Goal: Transaction & Acquisition: Book appointment/travel/reservation

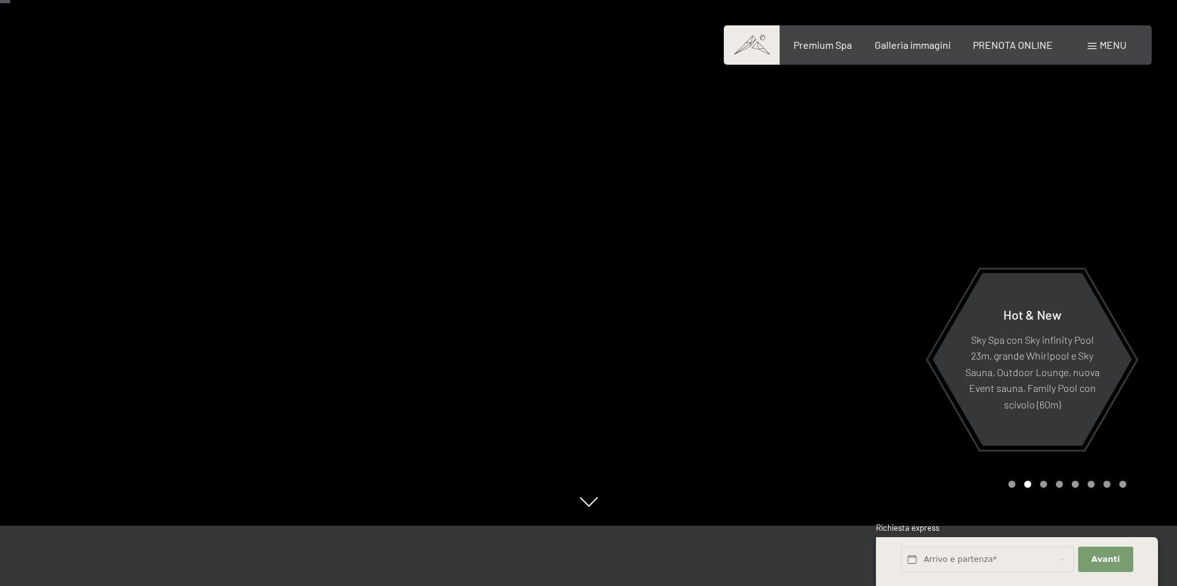
scroll to position [63, 0]
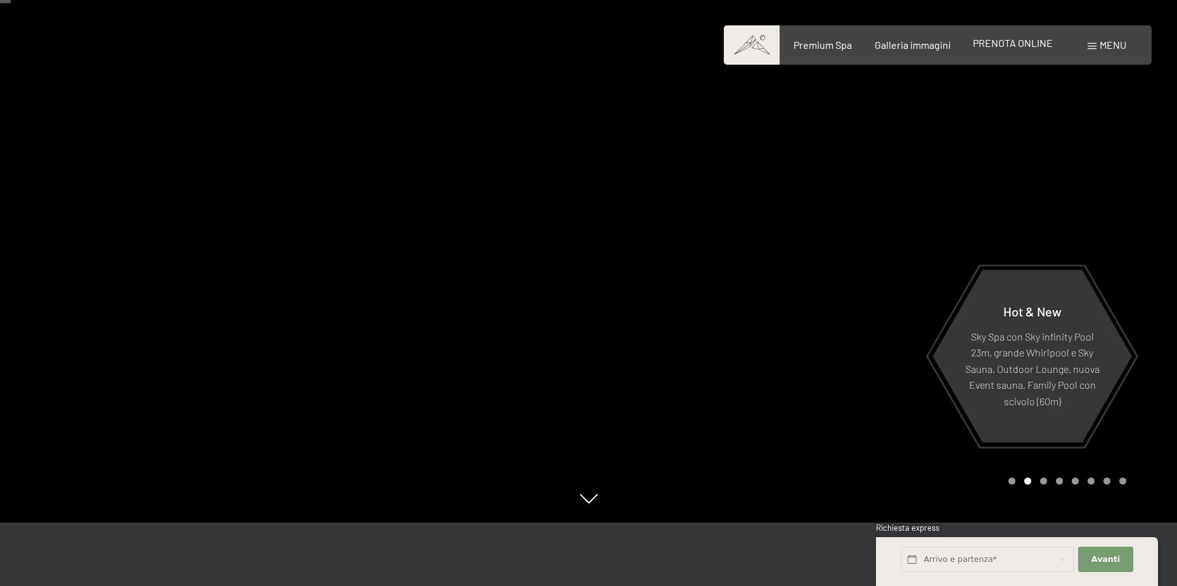
click at [1010, 46] on span "PRENOTA ONLINE" at bounding box center [1013, 43] width 80 height 12
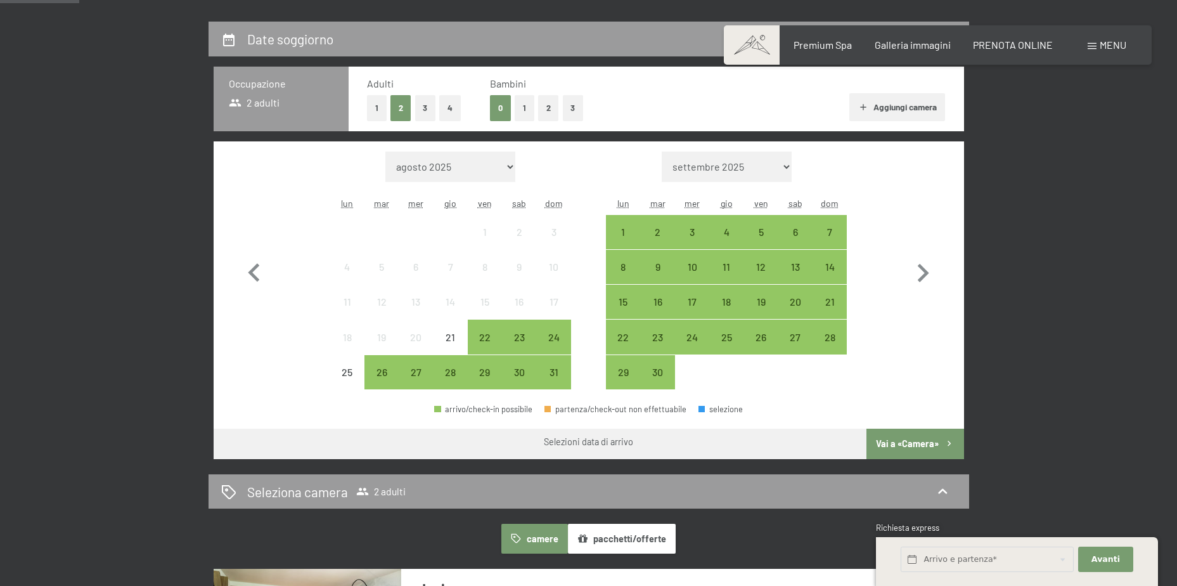
scroll to position [317, 0]
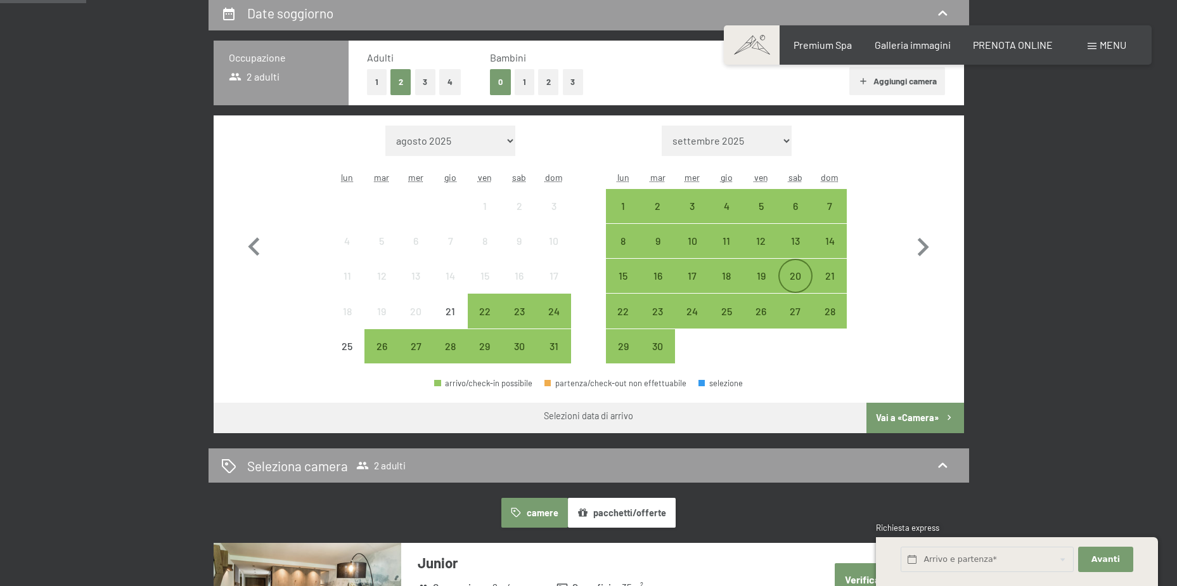
click at [805, 269] on div "20" at bounding box center [796, 276] width 32 height 32
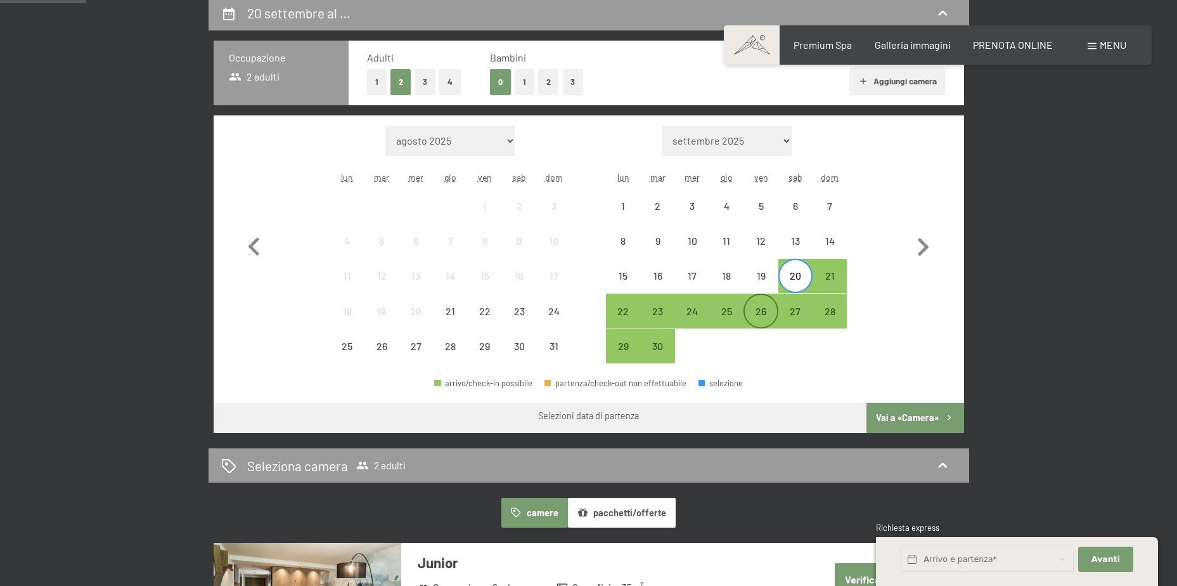
click at [769, 312] on div "26" at bounding box center [761, 322] width 32 height 32
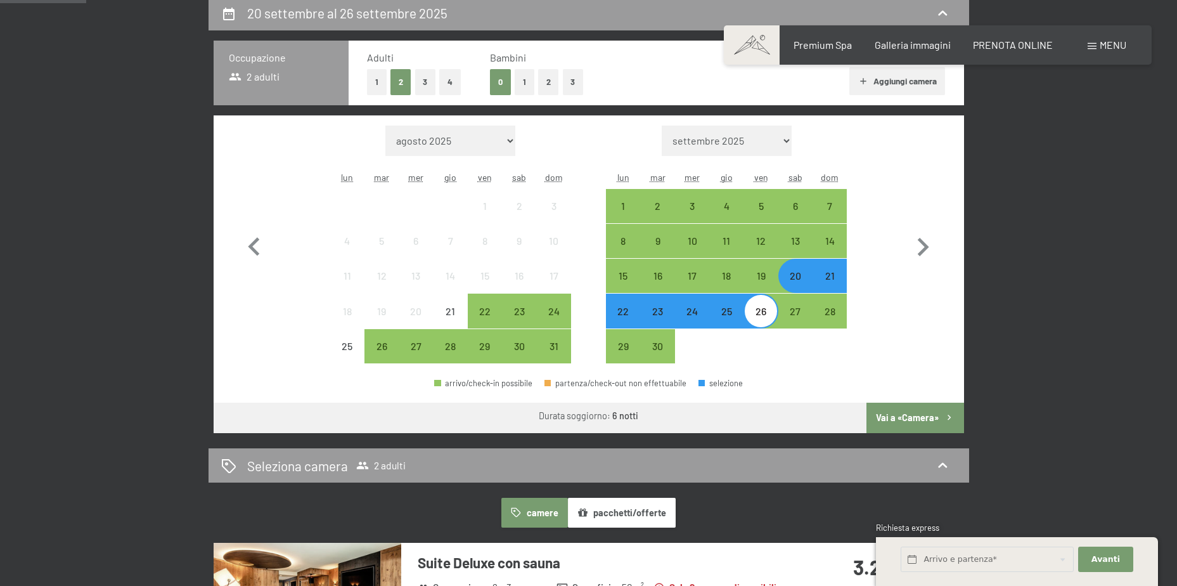
click at [913, 410] on button "Vai a «Camera»" at bounding box center [915, 418] width 97 height 30
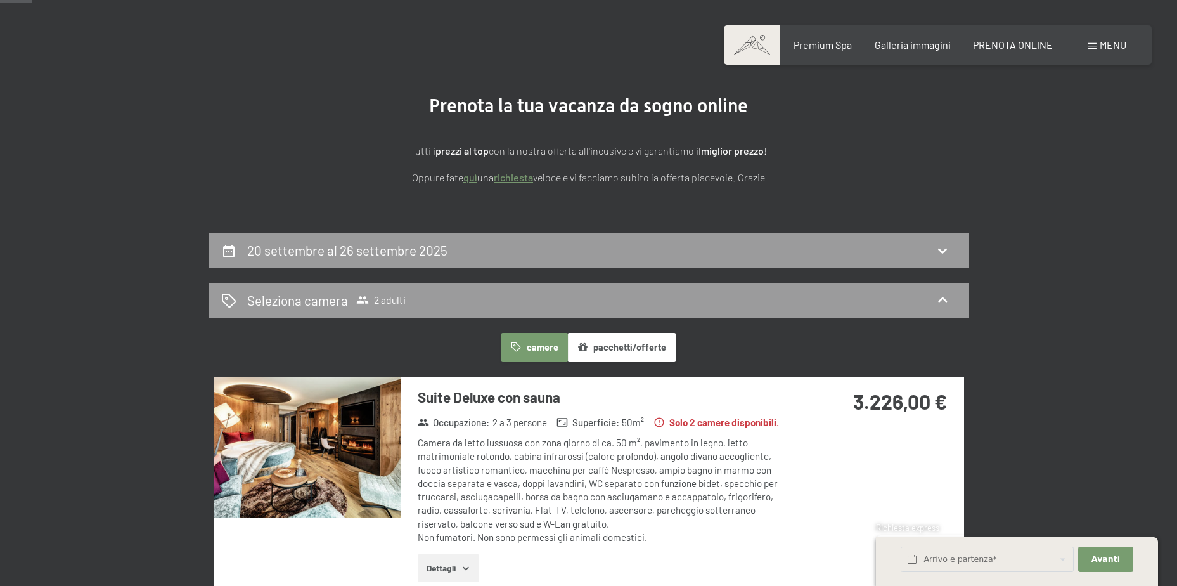
scroll to position [0, 0]
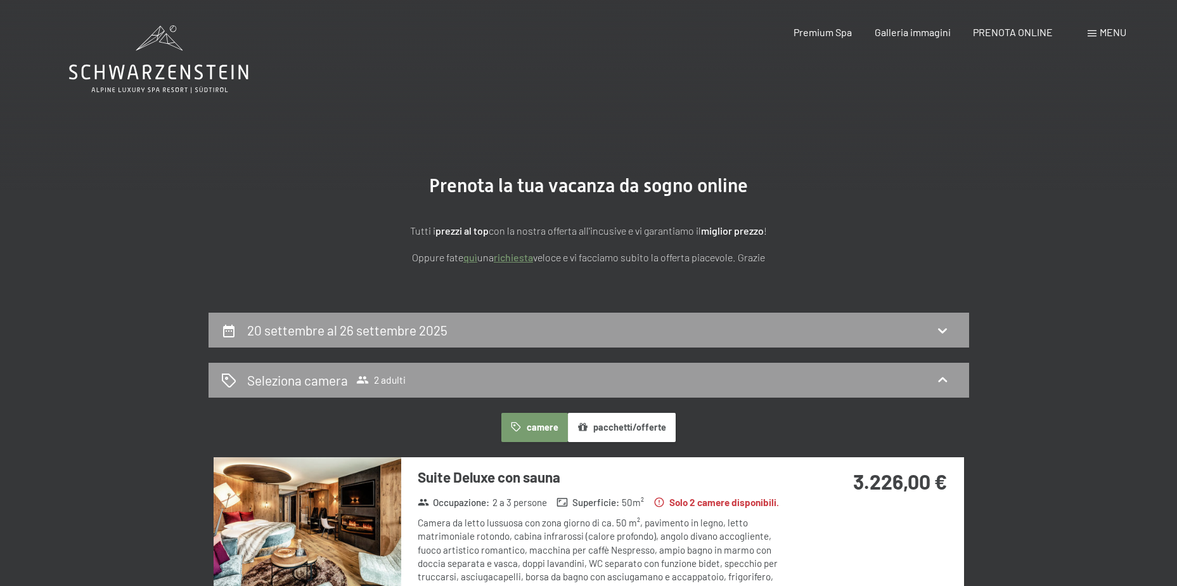
click at [441, 329] on h2 "20 settembre al 26 settembre 2025" at bounding box center [347, 330] width 200 height 16
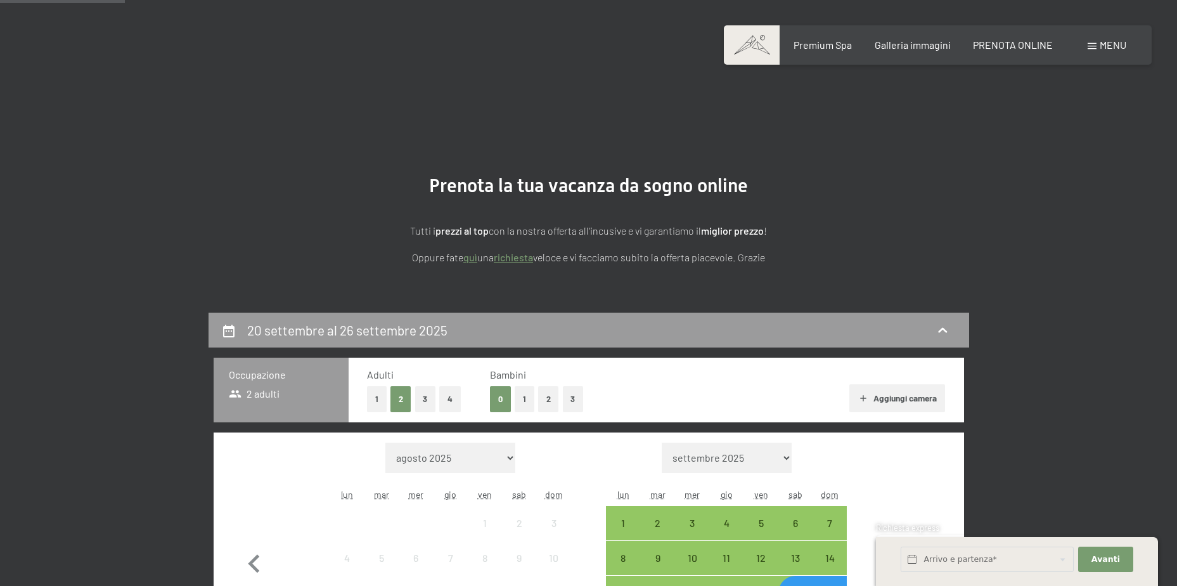
scroll to position [313, 0]
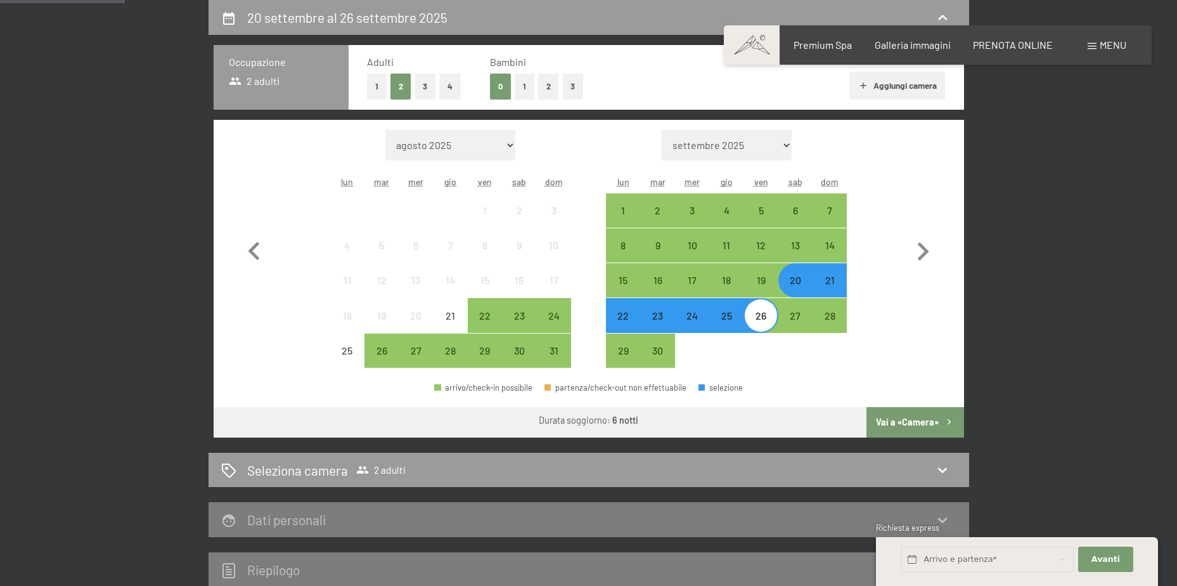
click at [834, 283] on div "21" at bounding box center [830, 291] width 32 height 32
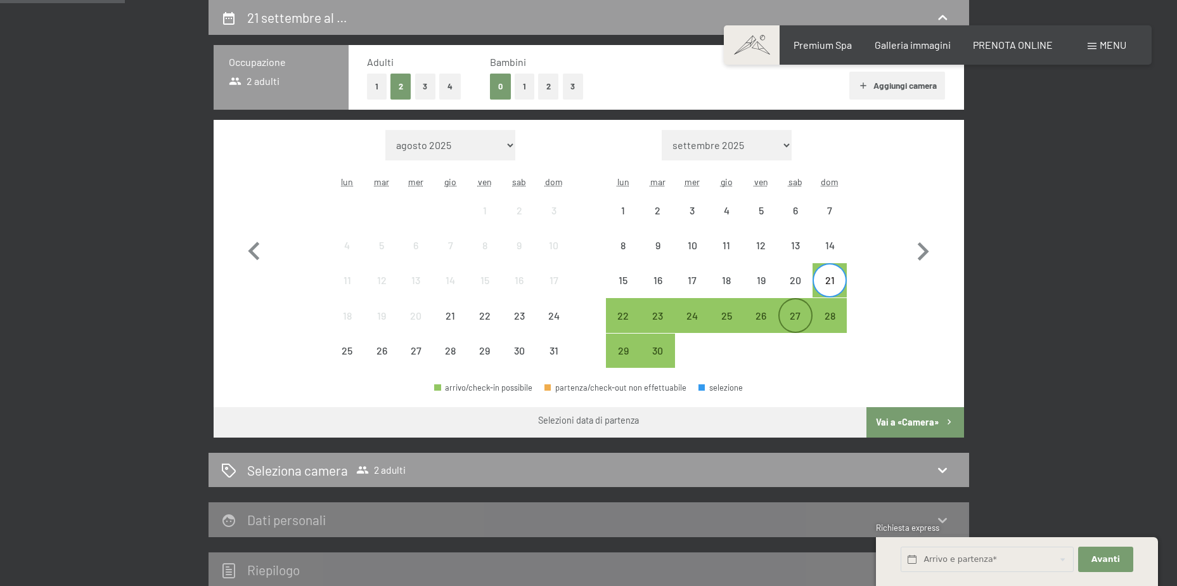
click at [797, 321] on div "27" at bounding box center [796, 327] width 32 height 32
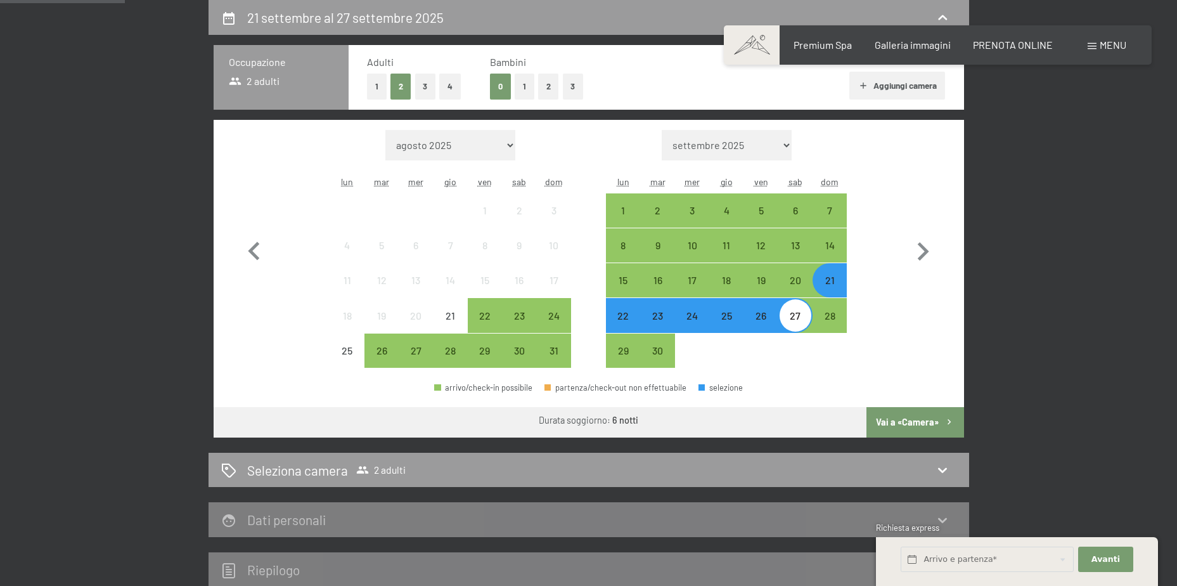
click at [917, 427] on button "Vai a «Camera»" at bounding box center [915, 422] width 97 height 30
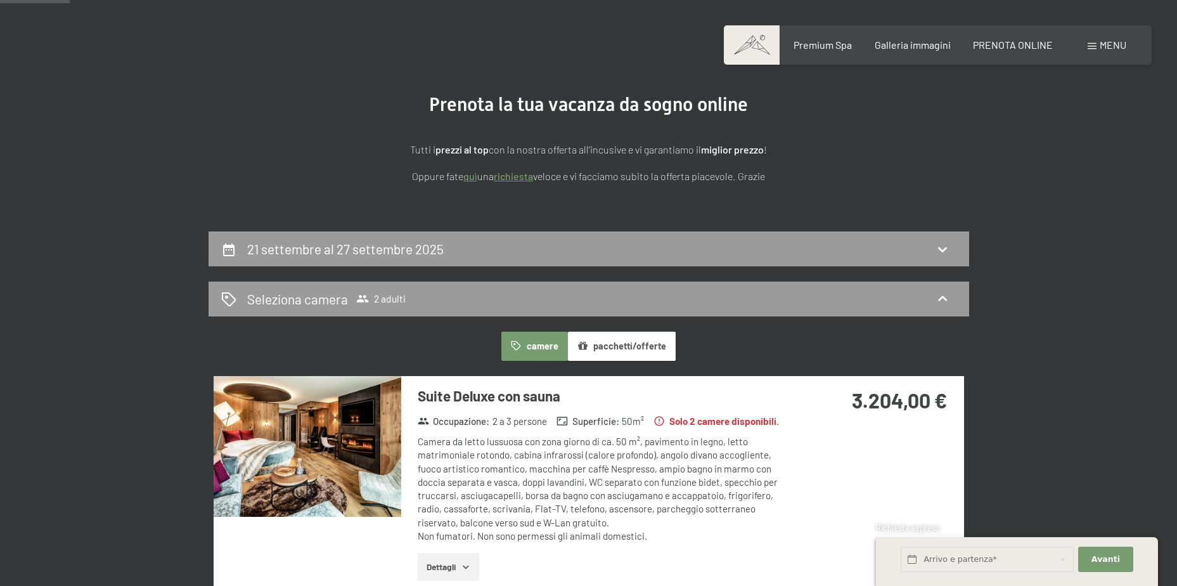
scroll to position [254, 0]
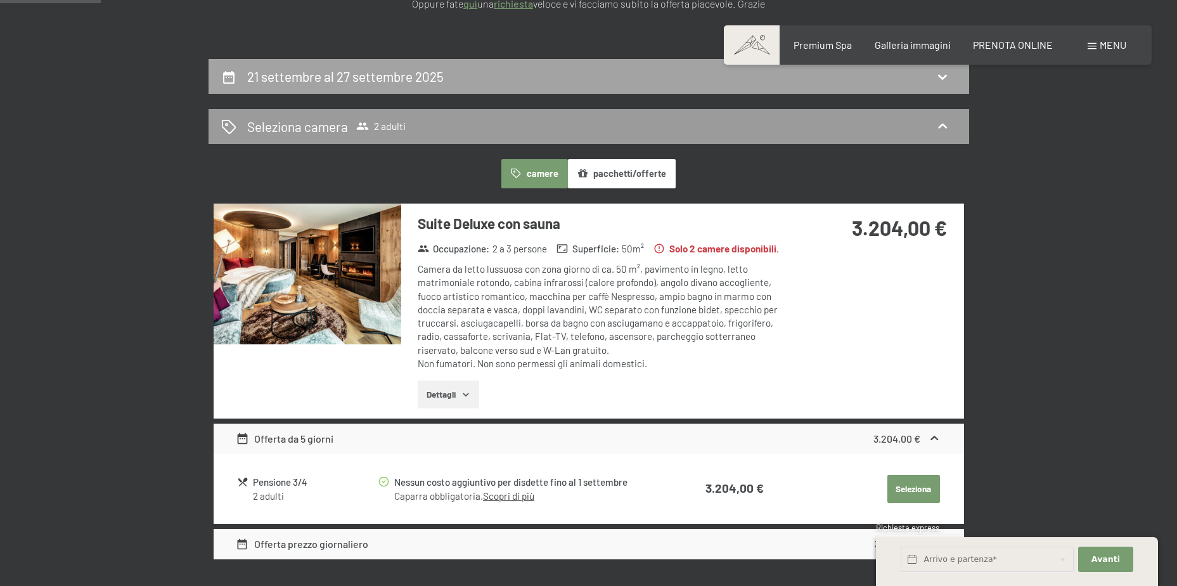
click at [943, 79] on icon at bounding box center [942, 77] width 9 height 5
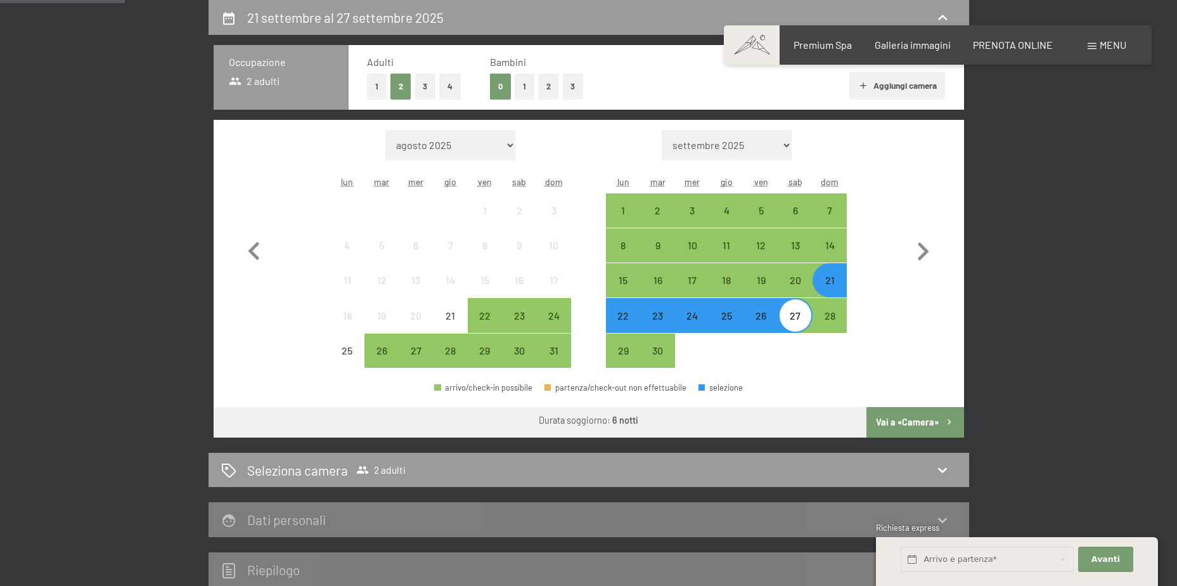
click at [943, 79] on button "Aggiungi camera" at bounding box center [898, 86] width 96 height 28
